Goal: Task Accomplishment & Management: Complete application form

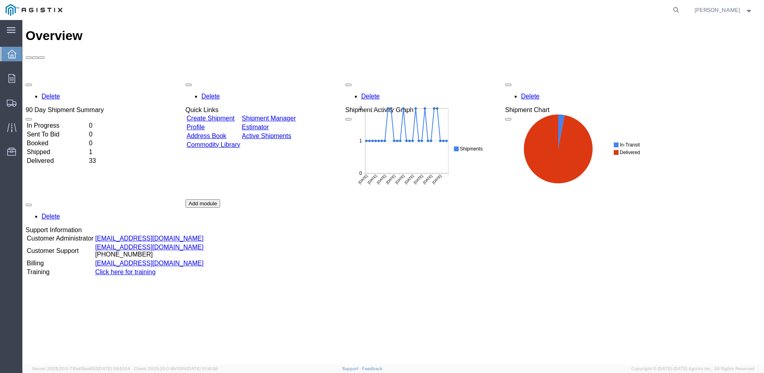
click at [235, 115] on link "Create Shipment" at bounding box center [211, 118] width 48 height 7
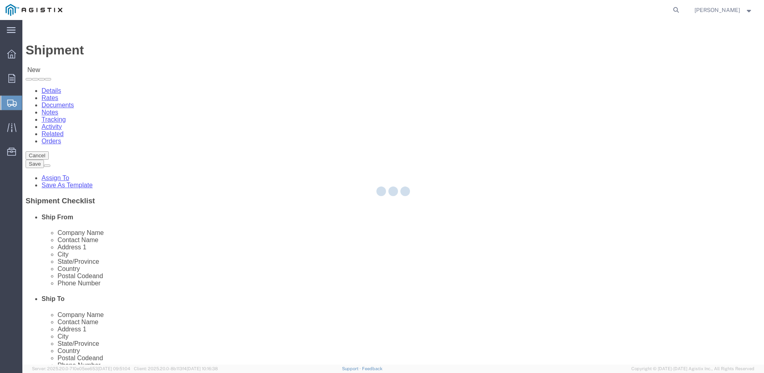
select select
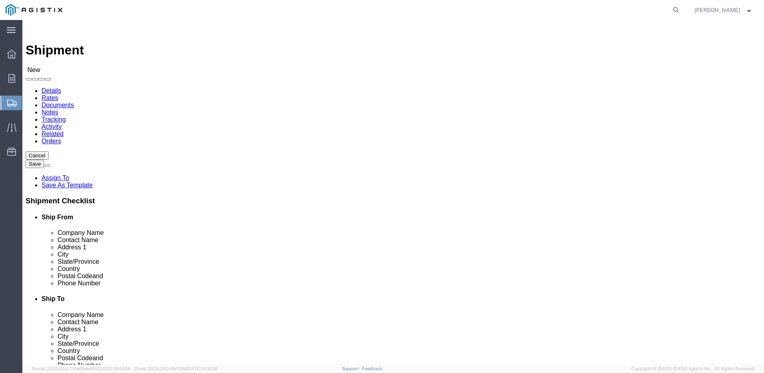
click select "Select Do It American Mfg Co LLC PG&E"
select select "9596"
click select "Select Do It American Mfg Co LLC PG&E"
select select "PURCHORD"
select select
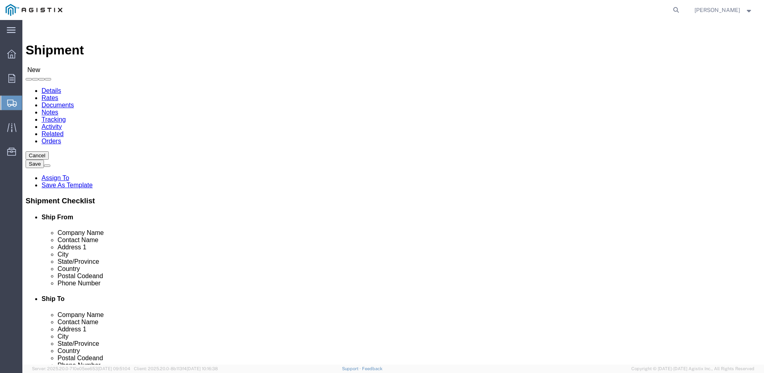
select select
select select "MYPROFILE"
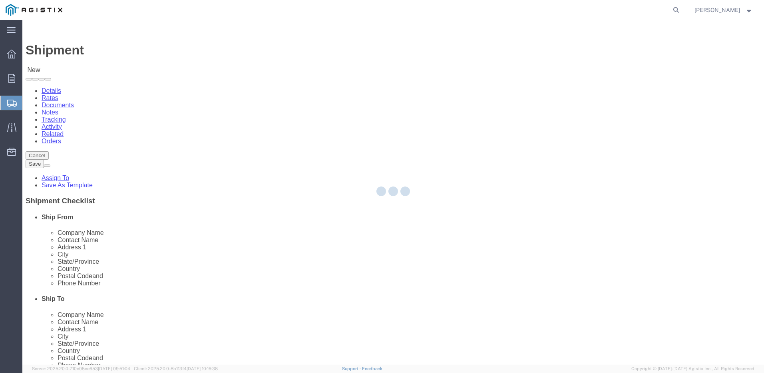
type input "Do It American Mfg Co LLC"
type input "[PERSON_NAME]"
type input "[STREET_ADDRESS]"
type input "Corona"
type input "92878"
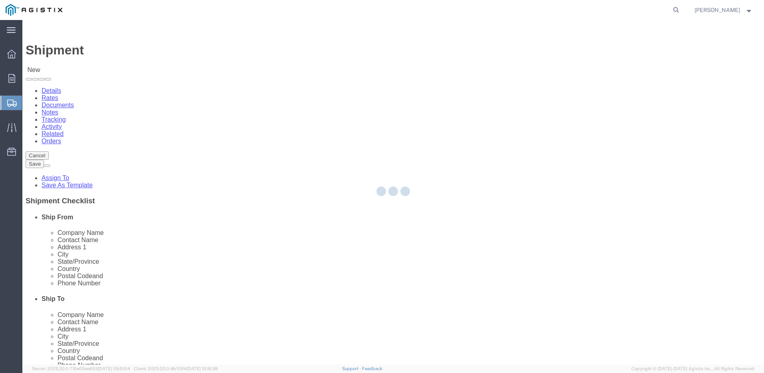
type input "9512549204"
type input "[EMAIL_ADDRESS][DOMAIN_NAME]"
checkbox input "true"
select select "CA"
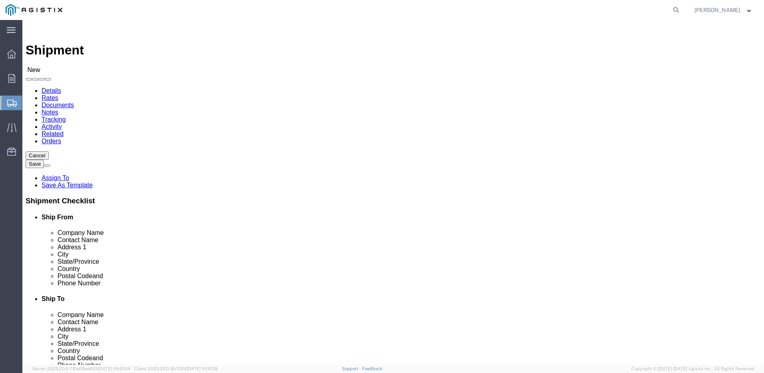
drag, startPoint x: 150, startPoint y: 247, endPoint x: 61, endPoint y: 243, distance: 89.2
click div "Address [STREET_ADDRESS]"
type input "1848 Capital St"
click select "Select All Others [GEOGRAPHIC_DATA] [GEOGRAPHIC_DATA] [GEOGRAPHIC_DATA] [GEOGRA…"
select select
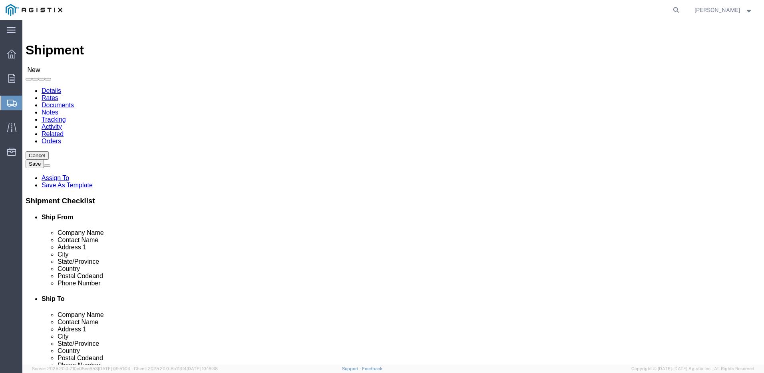
click select "Select All Others [GEOGRAPHIC_DATA] [GEOGRAPHIC_DATA] [GEOGRAPHIC_DATA] [GEOGRA…"
select select "19996"
click select "Select All Others [GEOGRAPHIC_DATA] [GEOGRAPHIC_DATA] [GEOGRAPHIC_DATA] [GEOGRA…"
type input "whe"
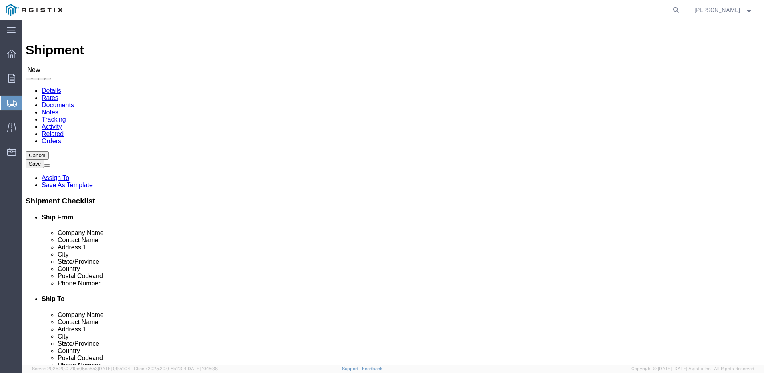
select select "19996"
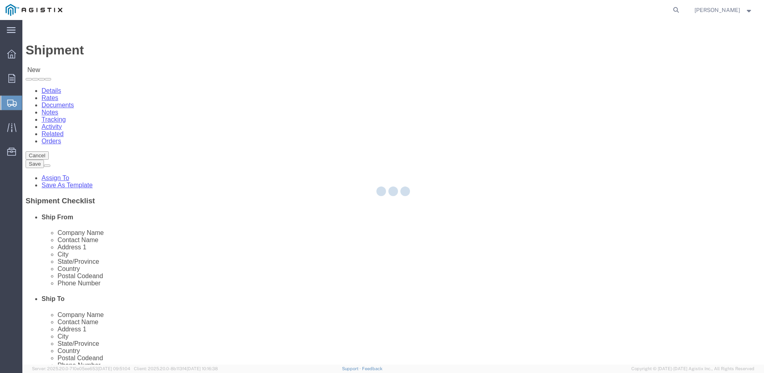
type input "PG&E"
type input "[STREET_ADDRESS]"
type input "Wheatland"
type input "95692"
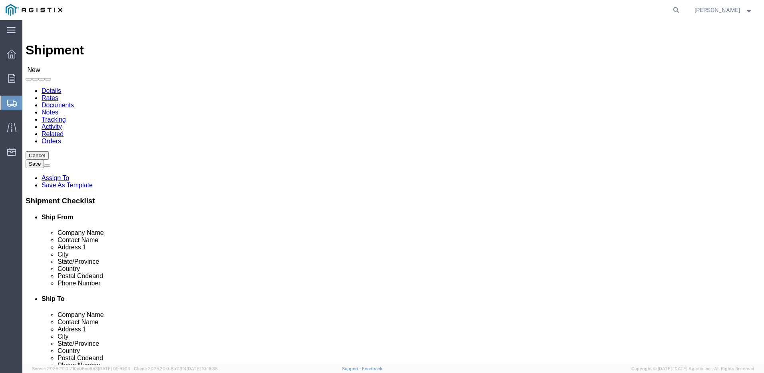
select select "CA"
click input "text"
type input "[PERSON_NAME]"
click input "text"
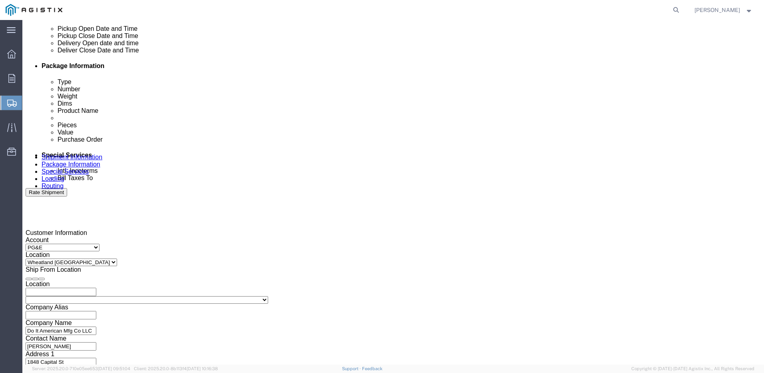
scroll to position [400, 0]
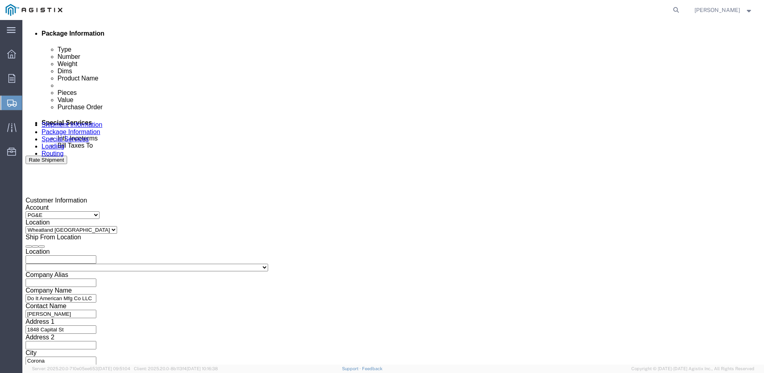
type input "7077478420"
click div "[DATE] 10:00 AM"
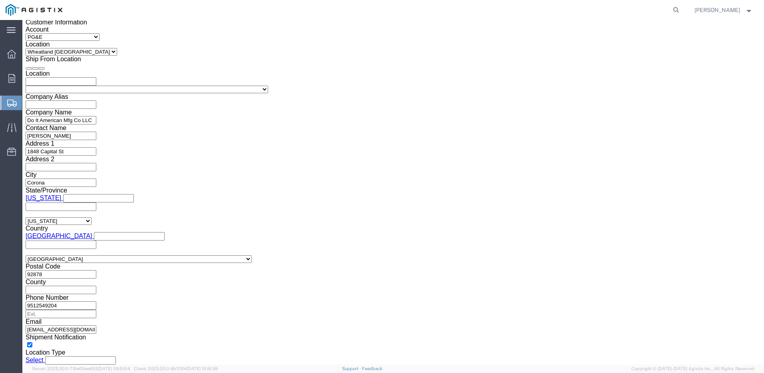
type input "3:30 PM"
click button "Apply"
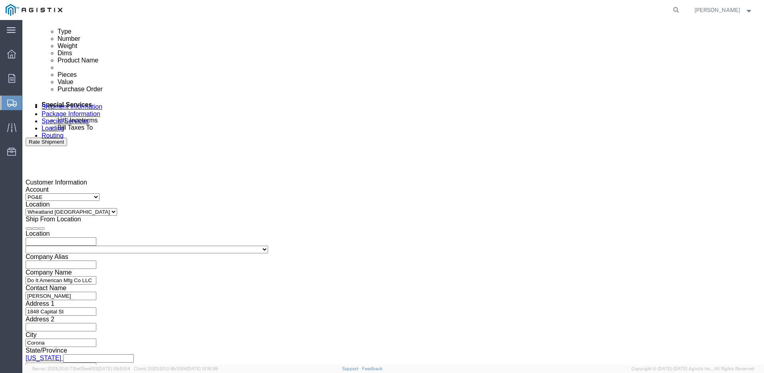
click div
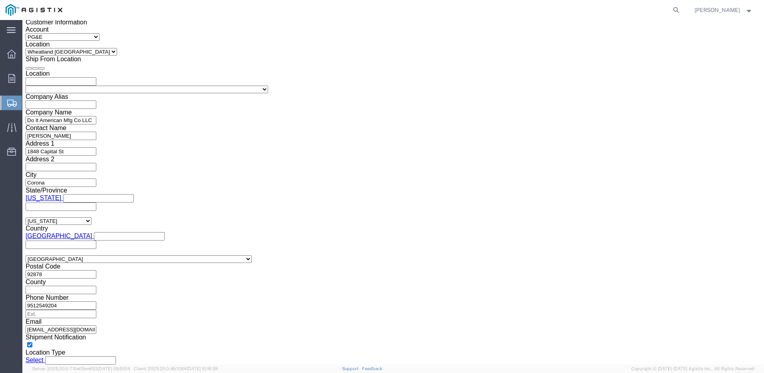
click input "4:30 PM"
type input "8:00 AM"
click button "Apply"
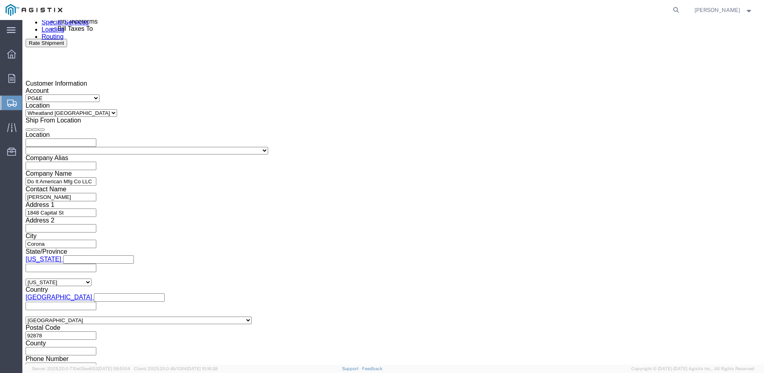
scroll to position [498, 0]
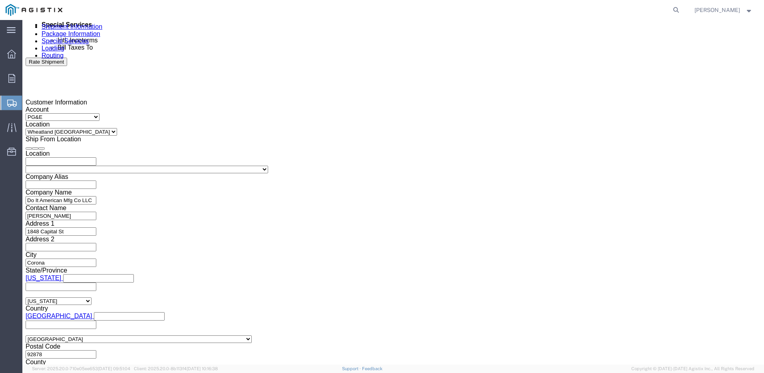
click div
type input "1:30 PM"
click div "Close Time 1:30 PM [DATE] 9:00 AM - [DATE] 9:00 AM Cancel Apply"
click button "Apply"
click input "text"
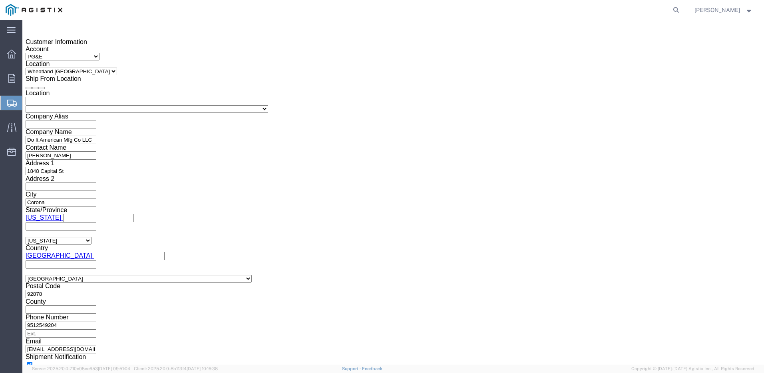
scroll to position [578, 0]
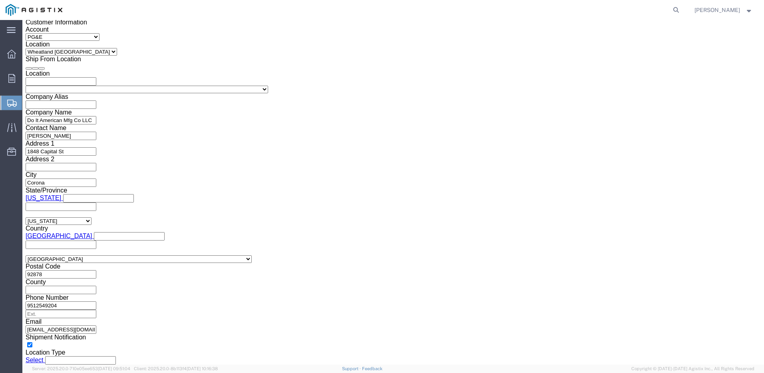
type input "3501414458"
click button "Continue"
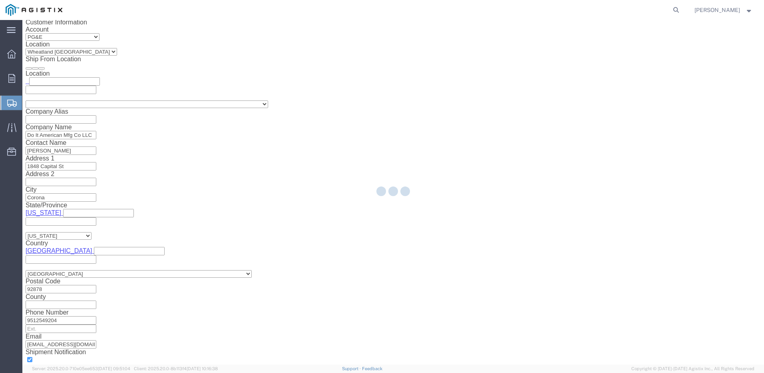
select select "19996"
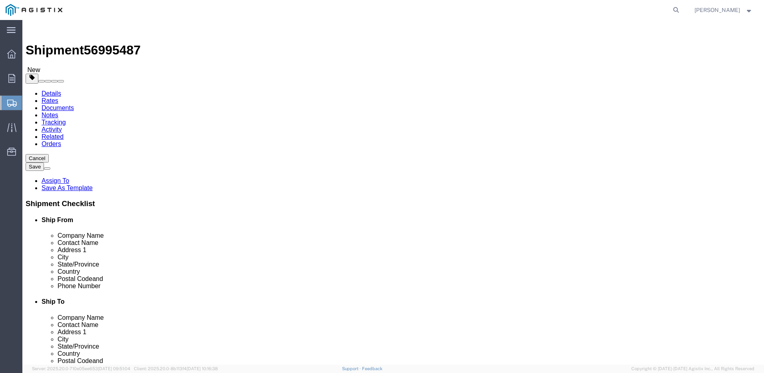
click select "Select Bulk Bundle(s) Cardboard Box(es) Carton(s) Crate(s) Drum(s) (Fiberboard)…"
select select "PSNS"
click select "Select Bulk Bundle(s) Cardboard Box(es) Carton(s) Crate(s) Drum(s) (Fiberboard)…"
click input "1"
click input "text"
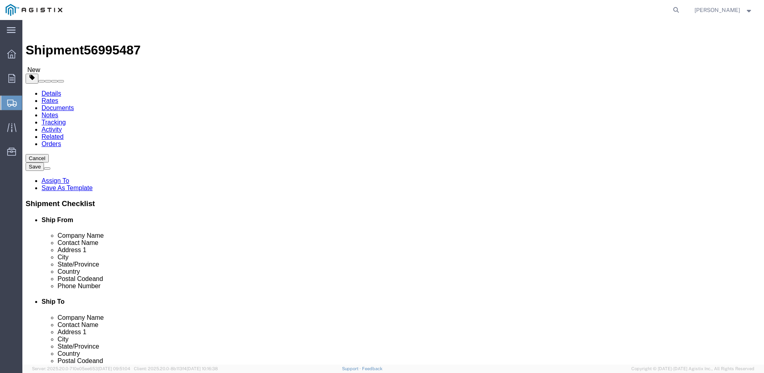
type input "37"
type input "40"
type input "21"
drag, startPoint x: 127, startPoint y: 201, endPoint x: 94, endPoint y: 201, distance: 33.2
click div "Weight 0.00 Select kgs lbs Ship. t°"
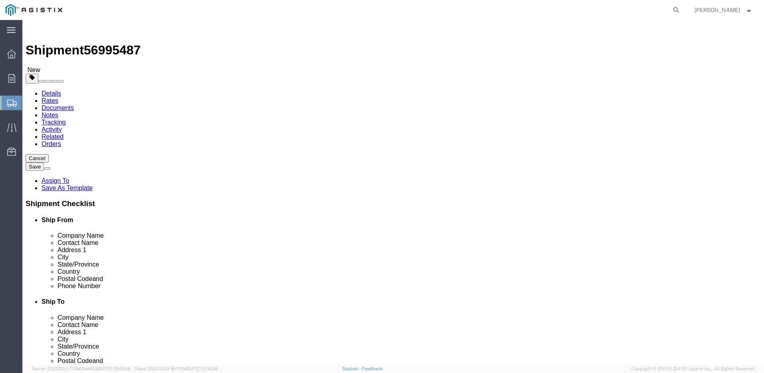
type input "280"
click link "Add Content"
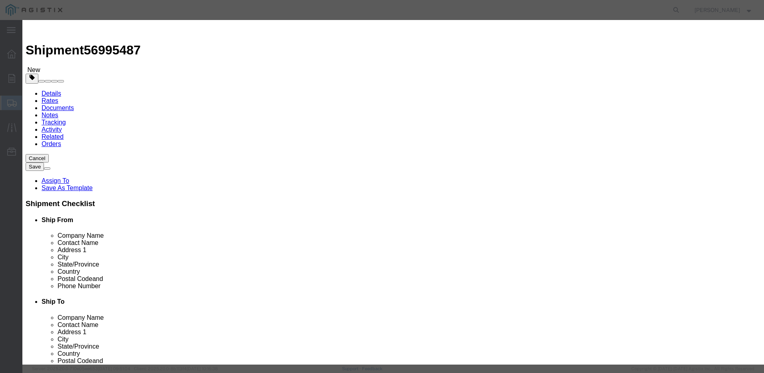
click input "text"
type input "Spools"
click input "0"
type input "1"
click input "text"
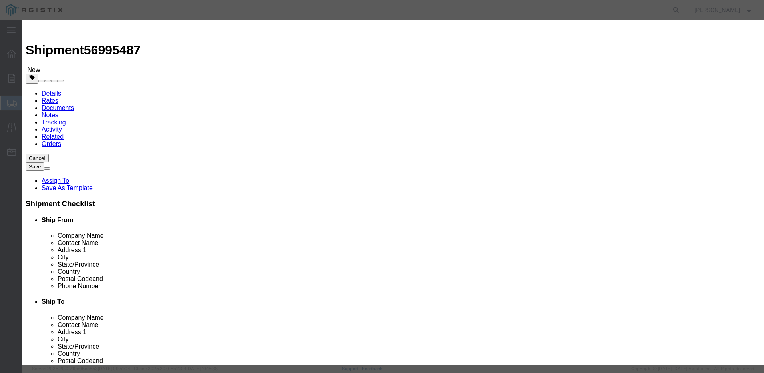
type input "3,950"
click select "Select 50 55 60 65 70 85 92.5 100 125 175 250 300 400"
select select "70"
click select "Select 50 55 60 65 70 85 92.5 100 125 175 250 300 400"
click button "Save & Close"
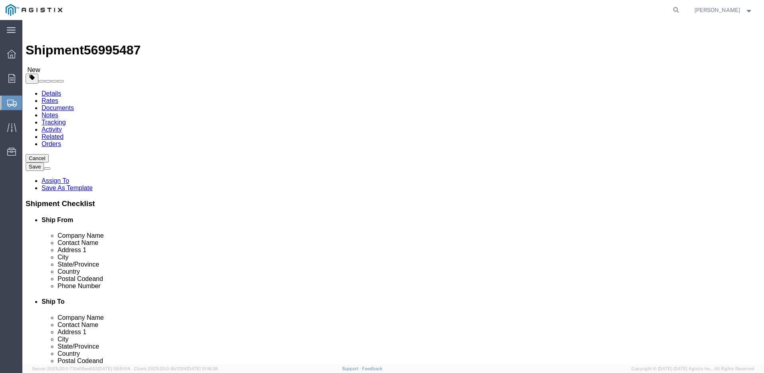
click button "Save"
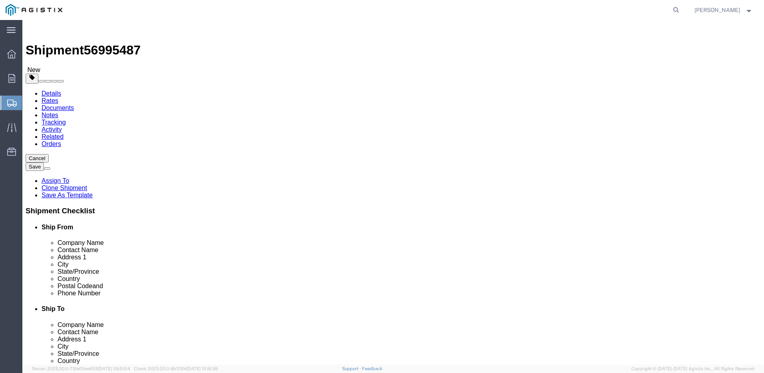
click at [9, 104] on icon at bounding box center [12, 103] width 10 height 7
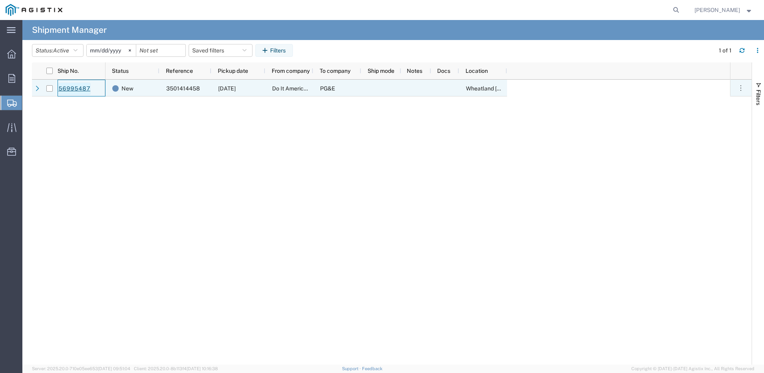
click at [90, 88] on link "56995487" at bounding box center [74, 88] width 33 height 13
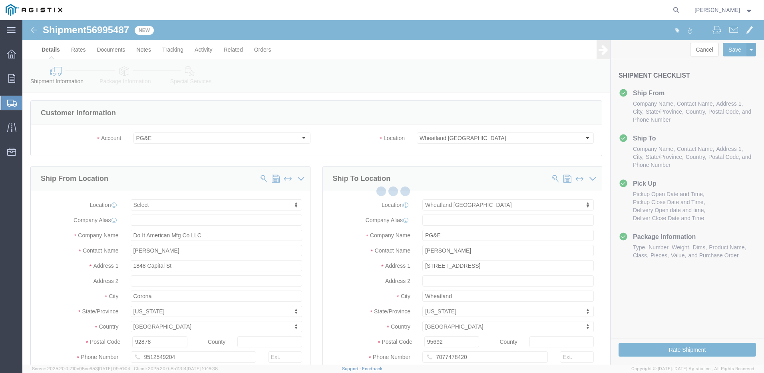
select select
select select "19996"
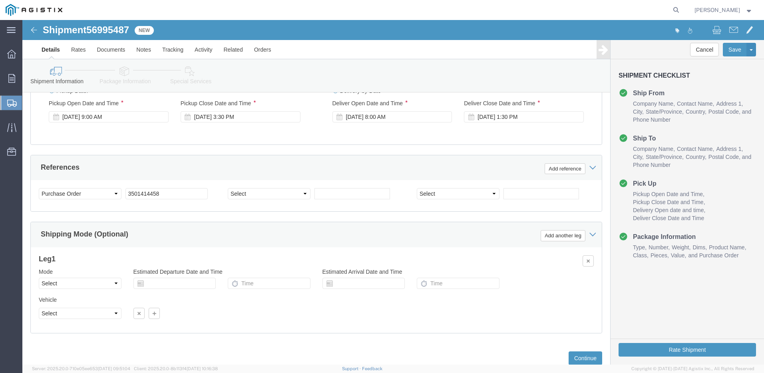
scroll to position [535, 0]
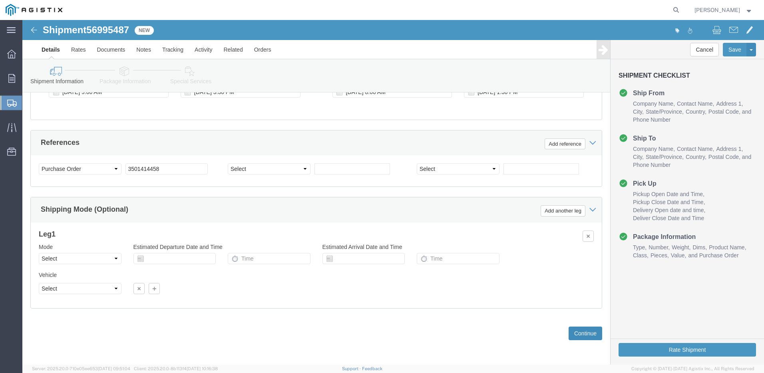
click button "Continue"
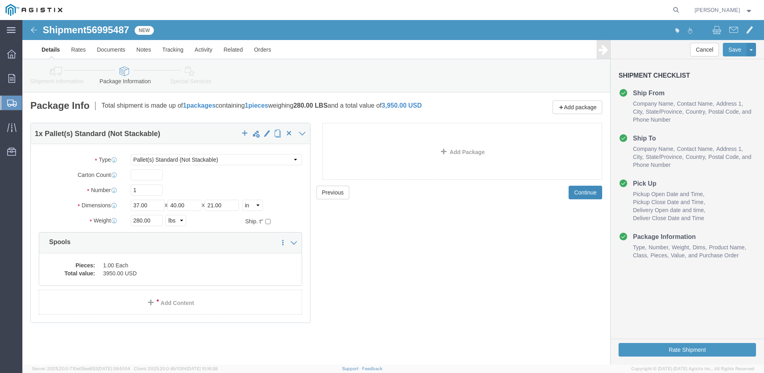
click button "Continue"
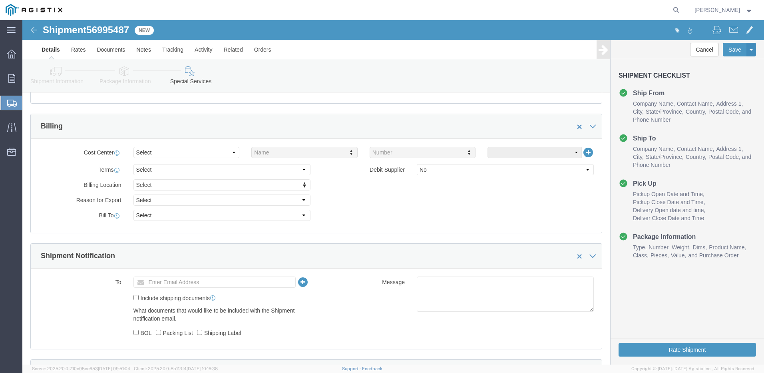
scroll to position [240, 0]
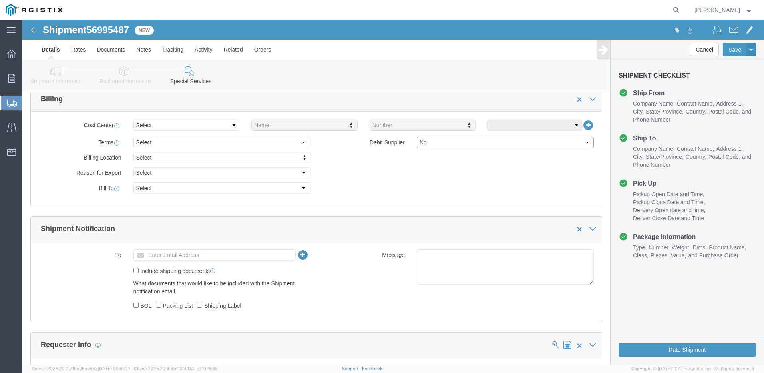
click select "Select Yes No"
select select "true"
click select "Select Yes No"
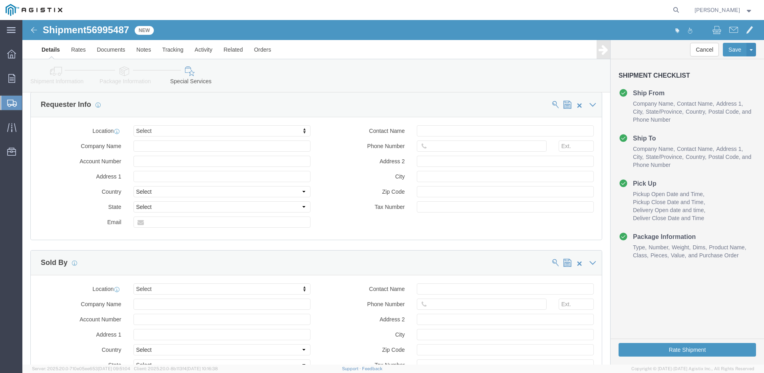
scroll to position [621, 0]
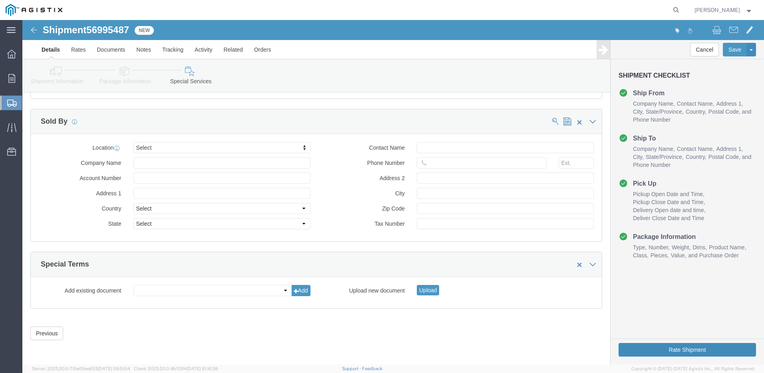
click button "Rate Shipment"
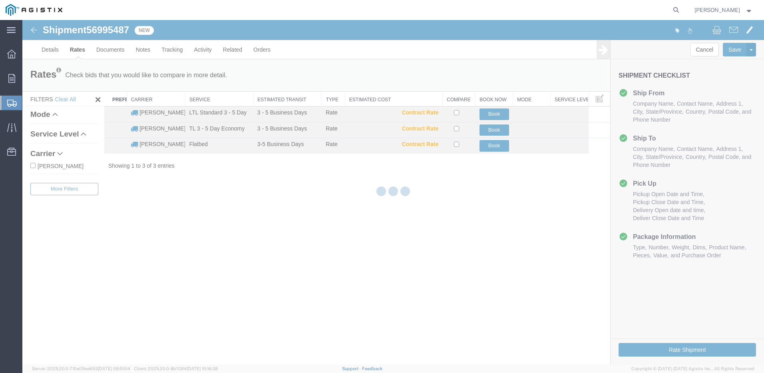
scroll to position [0, 0]
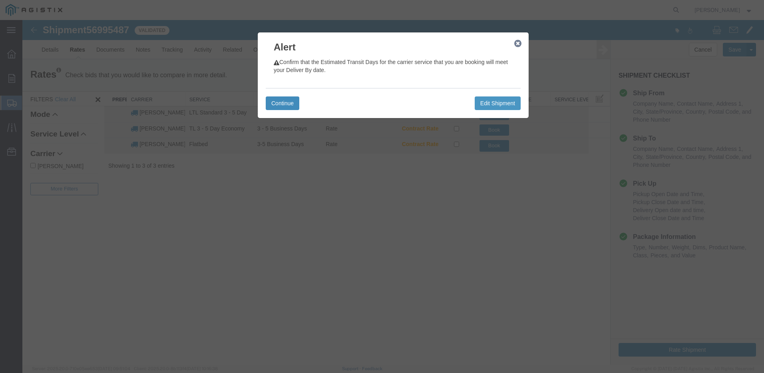
click at [284, 105] on button "Continue" at bounding box center [283, 103] width 34 height 14
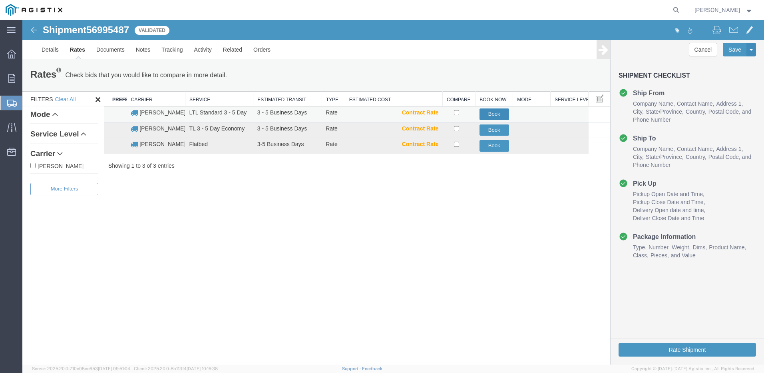
click at [482, 116] on button "Book" at bounding box center [495, 114] width 30 height 12
